Goal: Task Accomplishment & Management: Manage account settings

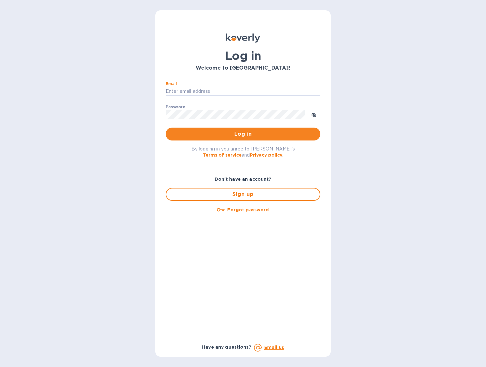
type input "[EMAIL_ADDRESS][DOMAIN_NAME]"
click at [234, 131] on span "Log in" at bounding box center [243, 134] width 144 height 8
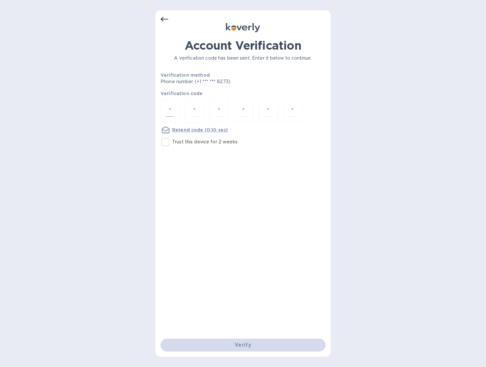
click at [171, 111] on input "number" at bounding box center [170, 111] width 8 height 12
type input "1"
type input "6"
type input "4"
type input "8"
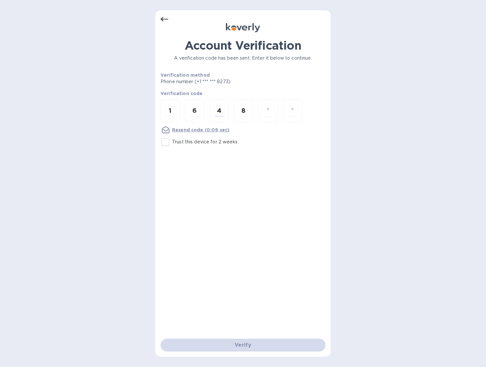
type input "1"
type input "3"
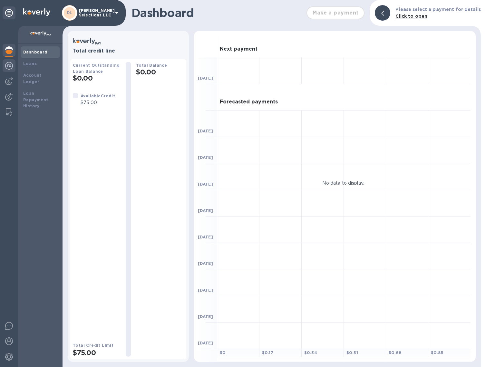
click at [10, 67] on img at bounding box center [9, 66] width 8 height 8
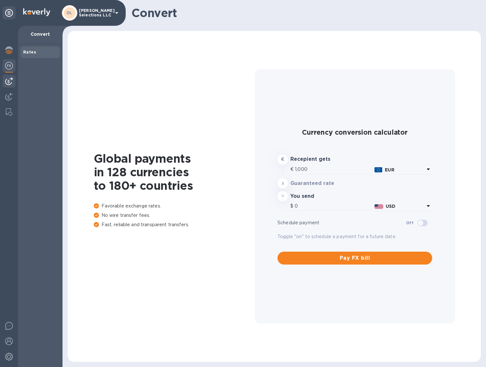
type input "1,186.65"
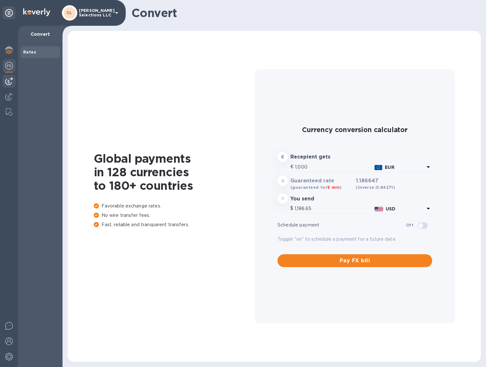
click at [6, 79] on img at bounding box center [9, 81] width 8 height 8
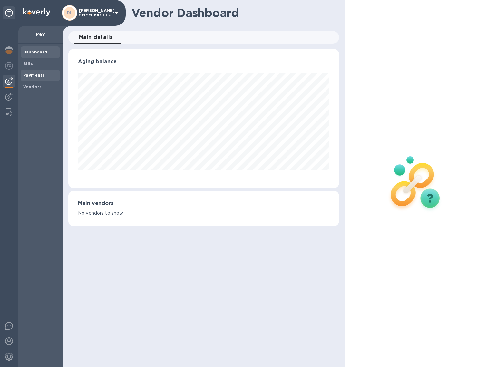
scroll to position [139, 271]
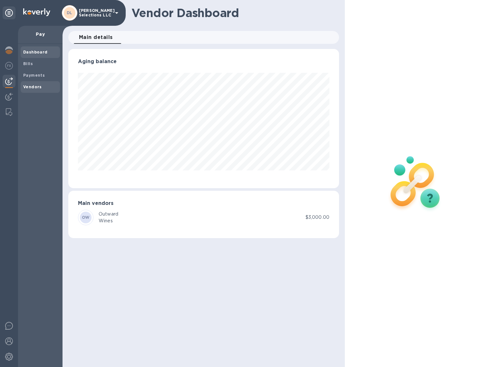
click at [28, 87] on b "Vendors" at bounding box center [32, 86] width 19 height 5
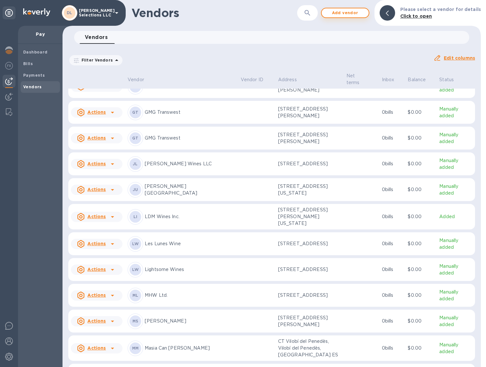
scroll to position [319, 0]
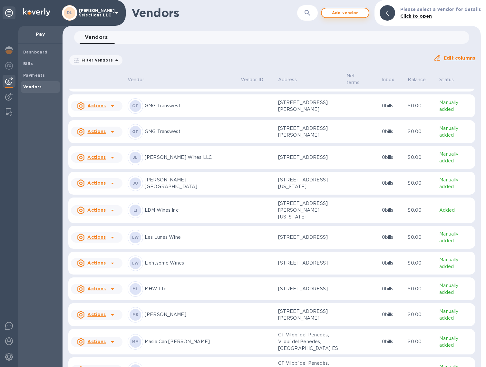
click at [363, 13] on span "Add vendor" at bounding box center [345, 13] width 37 height 8
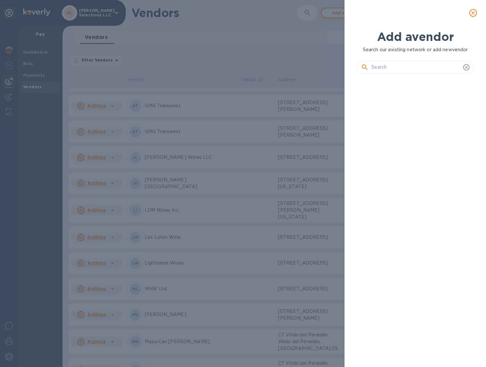
scroll to position [265, 119]
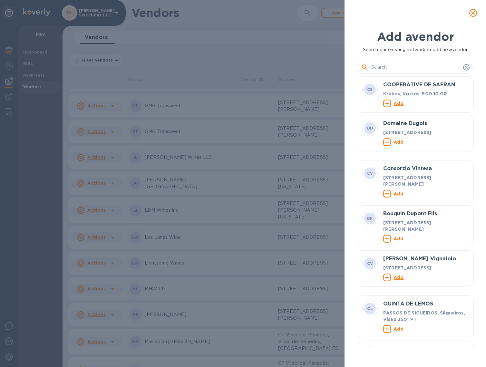
click at [399, 70] on input "text" at bounding box center [415, 68] width 89 height 10
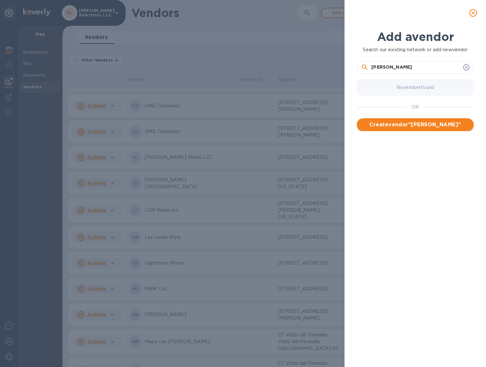
type input "Pierre Frick SAS"
click at [414, 127] on span "Create vendor " Pierre Frick SAS "" at bounding box center [415, 125] width 107 height 8
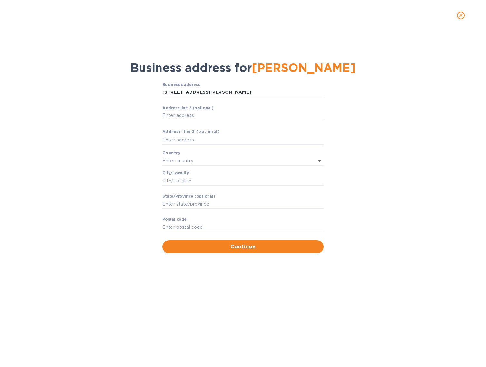
type input "5 Rue de Baer"
type input "Pfaffenheim"
type input "Grand Est"
type input "68250"
type input "France"
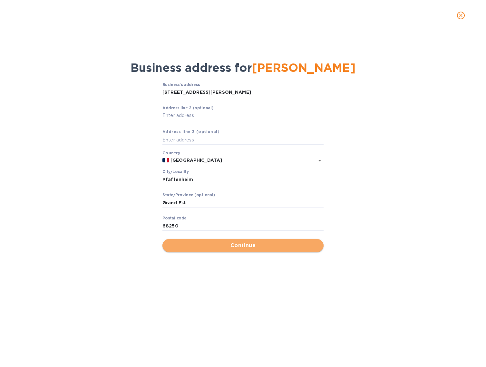
click at [233, 245] on span "Continue" at bounding box center [243, 246] width 151 height 8
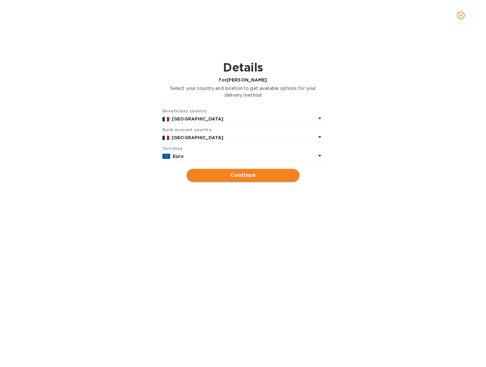
click at [232, 175] on span "Continue" at bounding box center [243, 175] width 102 height 8
type input "Pierre Frick SAS"
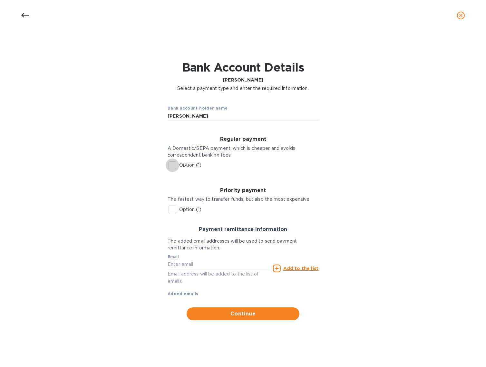
click at [173, 164] on input "Option (1)" at bounding box center [173, 166] width 14 height 14
checkbox input "true"
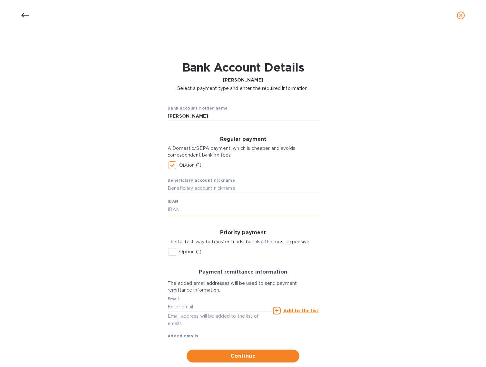
click at [171, 205] on input "text" at bounding box center [243, 210] width 151 height 10
type input "FR7610278033300003233944568"
click at [101, 188] on div "Bank account holder name Pierre Frick SAS Regular payment A Domestic/SEPA payme…" at bounding box center [242, 231] width 469 height 271
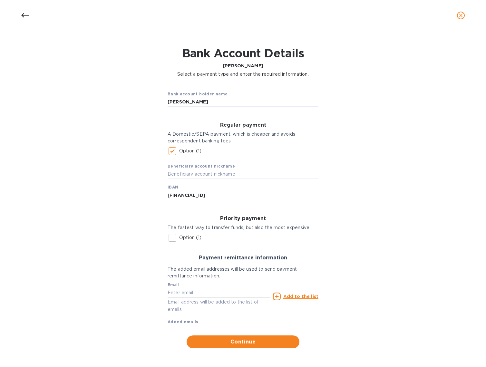
scroll to position [14, 0]
type input "[EMAIL_ADDRESS][DOMAIN_NAME]"
click at [304, 297] on u "Add to the list" at bounding box center [300, 296] width 35 height 5
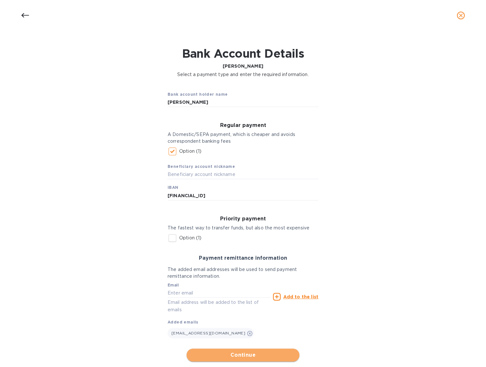
click at [252, 354] on span "Continue" at bounding box center [243, 355] width 102 height 8
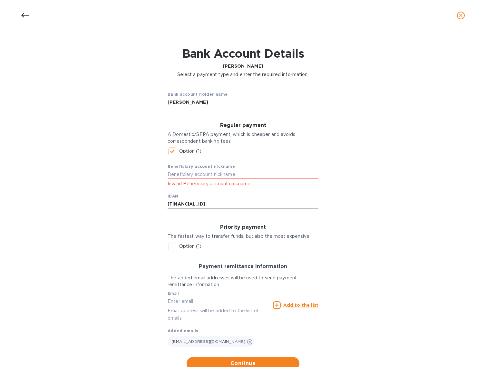
click at [248, 203] on input "FR7610278033300003233944568" at bounding box center [243, 204] width 151 height 10
click at [206, 172] on input "text" at bounding box center [243, 175] width 151 height 10
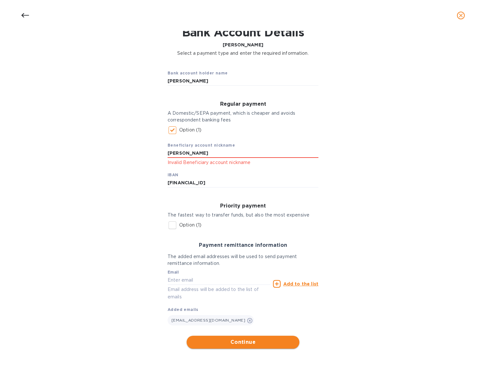
type input "Pierre Frick"
click at [278, 344] on span "Continue" at bounding box center [243, 342] width 102 height 8
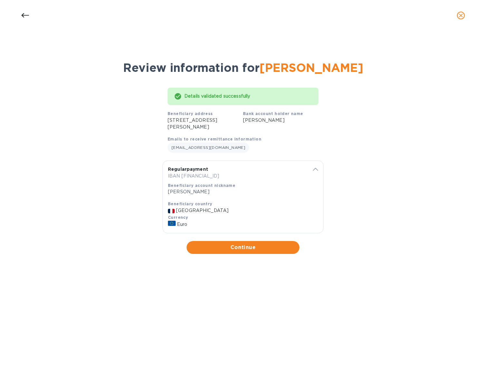
scroll to position [0, 0]
click at [260, 248] on span "Continue" at bounding box center [243, 248] width 102 height 8
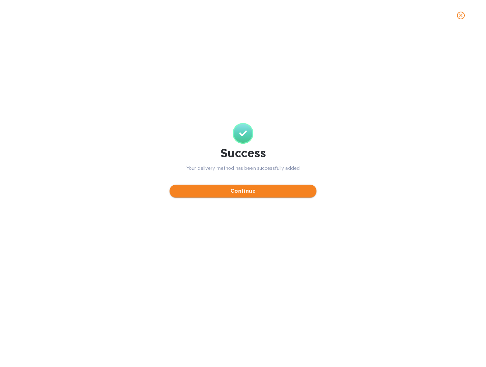
click at [254, 192] on span "Continue" at bounding box center [243, 191] width 137 height 8
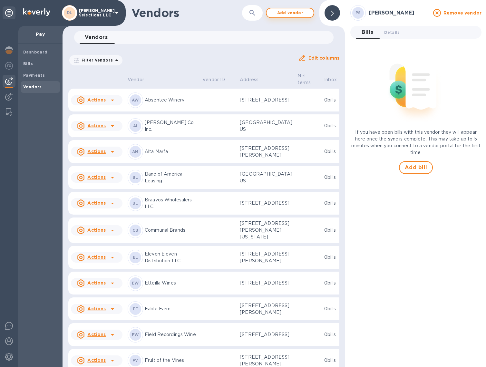
click at [297, 12] on span "Add vendor" at bounding box center [290, 13] width 37 height 8
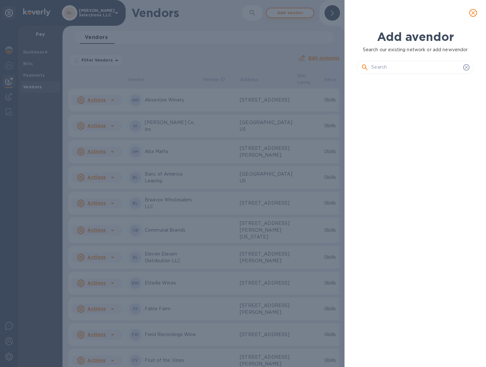
scroll to position [5, 3]
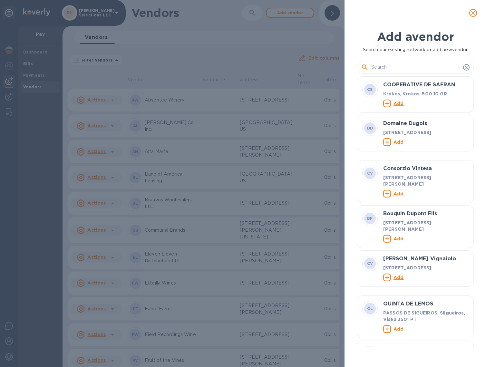
click at [78, 62] on div "Add a vendor Search our existing network or add new vendor CS COOPERATIVE DE SA…" at bounding box center [243, 183] width 486 height 367
click at [328, 14] on div "Add a vendor Search our existing network or add new vendor CS COOPERATIVE DE SA…" at bounding box center [243, 183] width 486 height 367
click at [473, 14] on icon "close" at bounding box center [473, 13] width 6 height 6
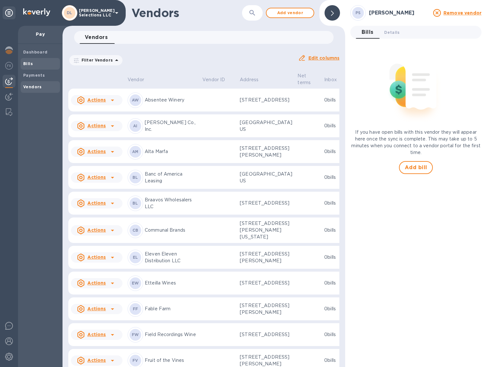
click at [37, 63] on span "Bills" at bounding box center [40, 64] width 34 height 6
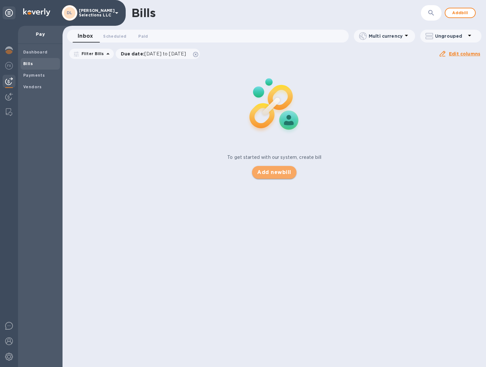
click at [274, 177] on button "Add new bill" at bounding box center [274, 172] width 44 height 13
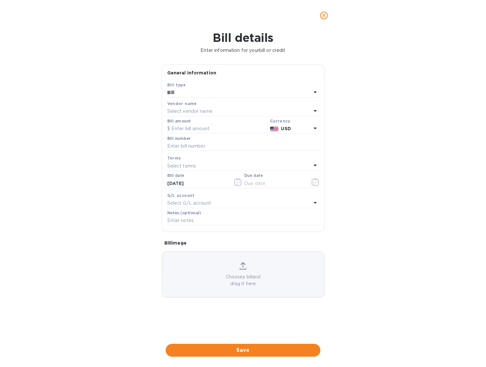
click at [200, 111] on p "Select vendor name" at bounding box center [189, 111] width 45 height 7
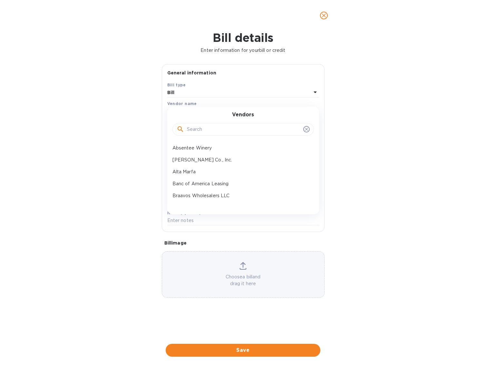
click at [192, 128] on input "text" at bounding box center [244, 130] width 114 height 10
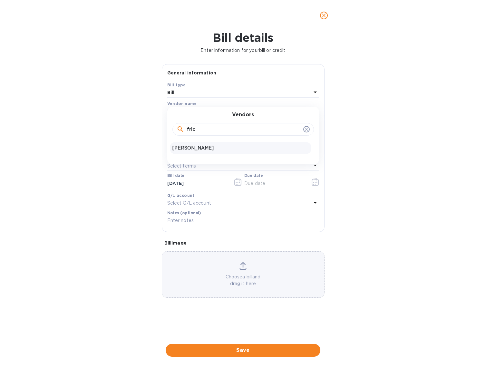
type input "fric"
click at [198, 148] on p "Pierre Frick SAS" at bounding box center [240, 148] width 136 height 7
click at [185, 129] on input "text" at bounding box center [217, 129] width 100 height 10
type input "13,609.20"
click at [202, 146] on input "text" at bounding box center [243, 146] width 152 height 10
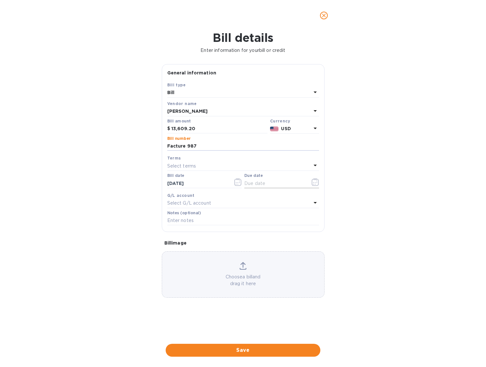
type input "Facture 987"
click at [315, 183] on icon "button" at bounding box center [315, 182] width 7 height 8
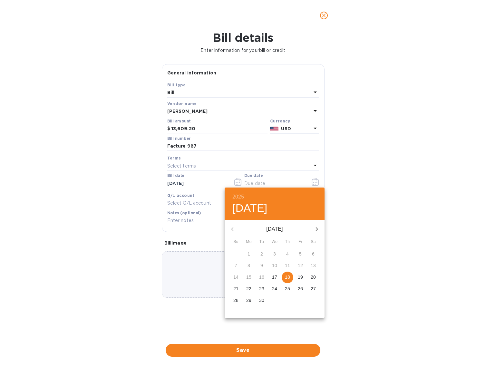
click at [289, 277] on p "18" at bounding box center [287, 277] width 5 height 6
type input "09/18/2025"
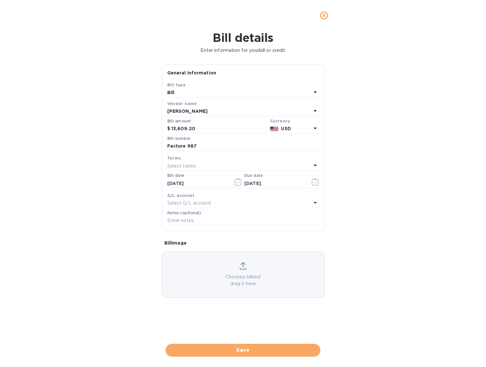
click at [213, 346] on span "Save" at bounding box center [243, 350] width 144 height 8
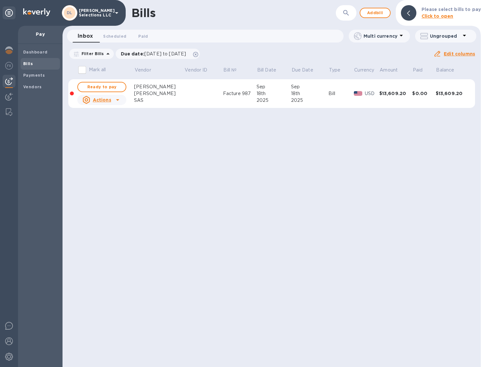
click at [168, 91] on div "Frick" at bounding box center [159, 93] width 50 height 7
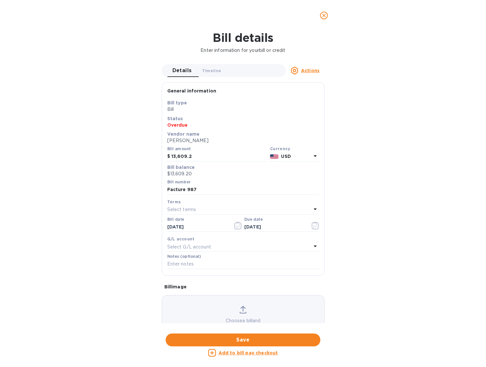
click at [300, 157] on p "USD" at bounding box center [296, 156] width 30 height 7
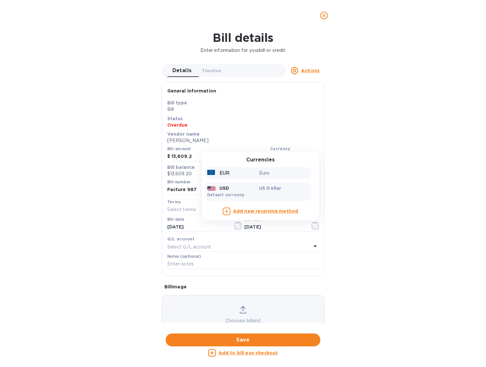
click at [262, 172] on p "Euro" at bounding box center [284, 173] width 50 height 7
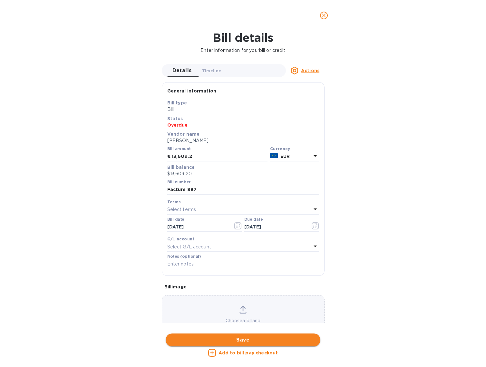
click at [238, 336] on span "Save" at bounding box center [243, 340] width 144 height 8
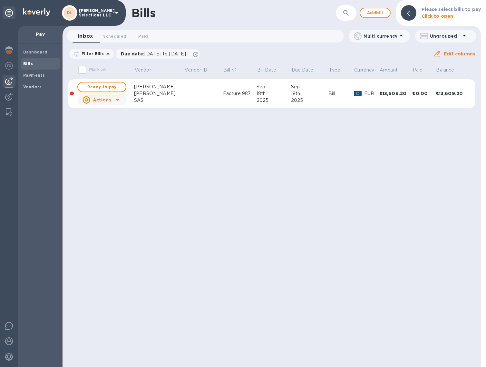
click at [106, 88] on span "Ready to pay" at bounding box center [101, 87] width 37 height 8
checkbox input "true"
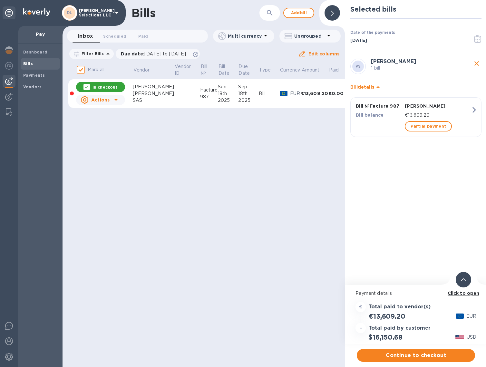
click at [467, 285] on div at bounding box center [463, 279] width 15 height 15
